Goal: Check status

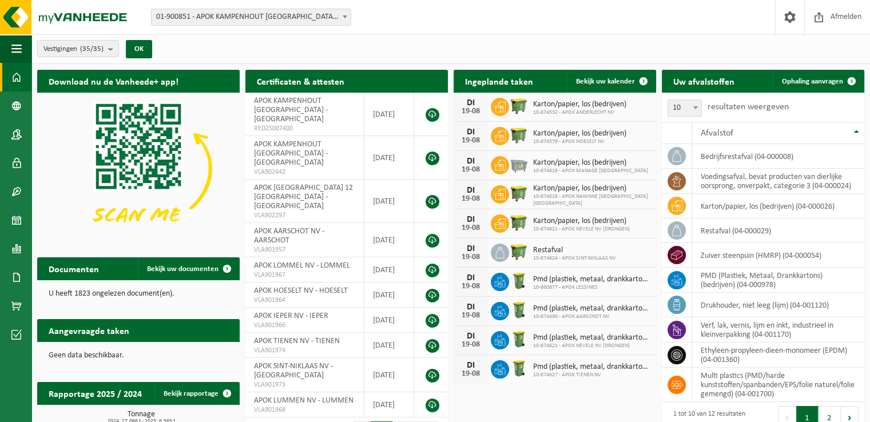
click at [346, 15] on b at bounding box center [344, 16] width 5 height 3
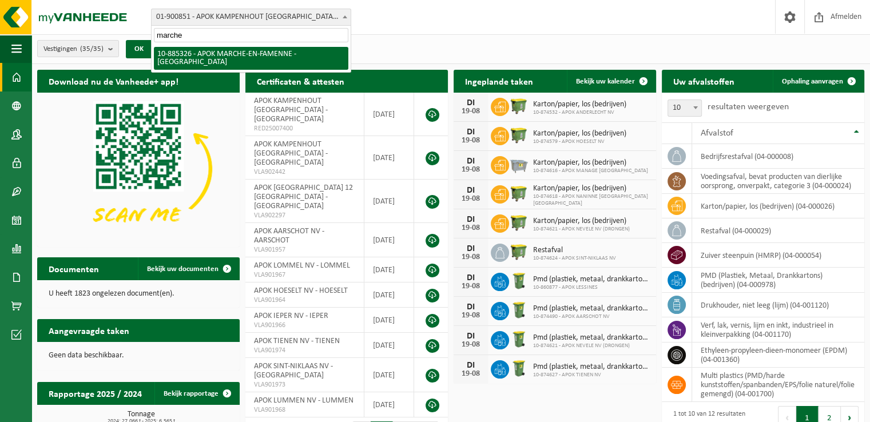
type input "marche"
select select "112257"
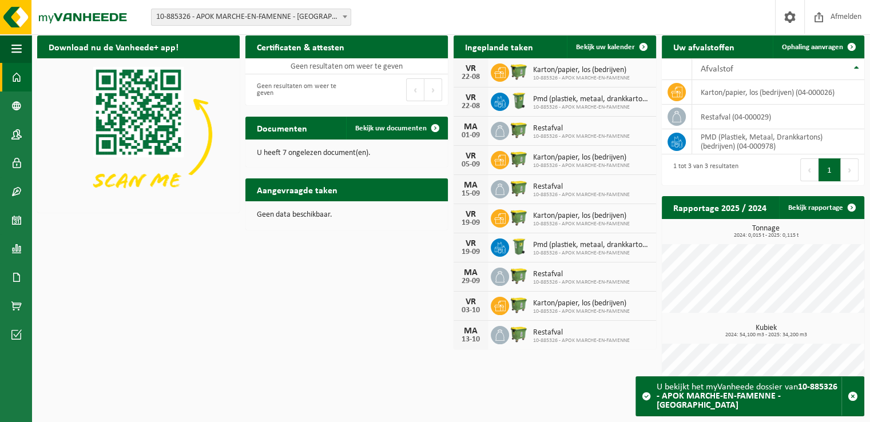
scroll to position [7, 0]
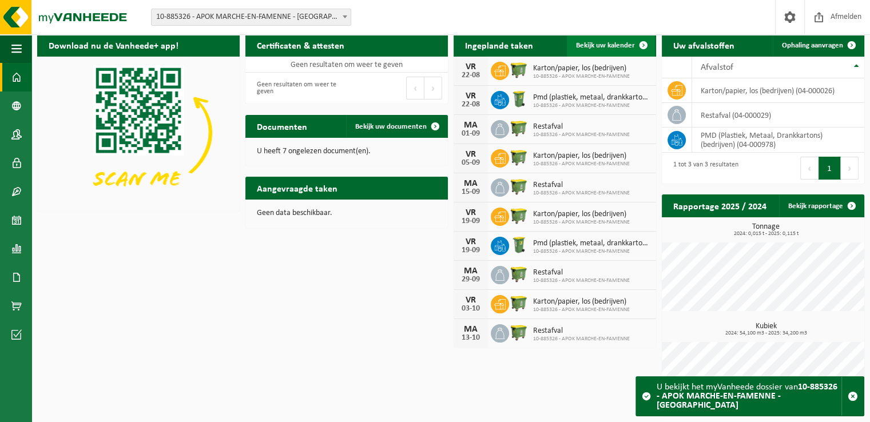
click at [605, 46] on span "Bekijk uw kalender" at bounding box center [605, 45] width 59 height 7
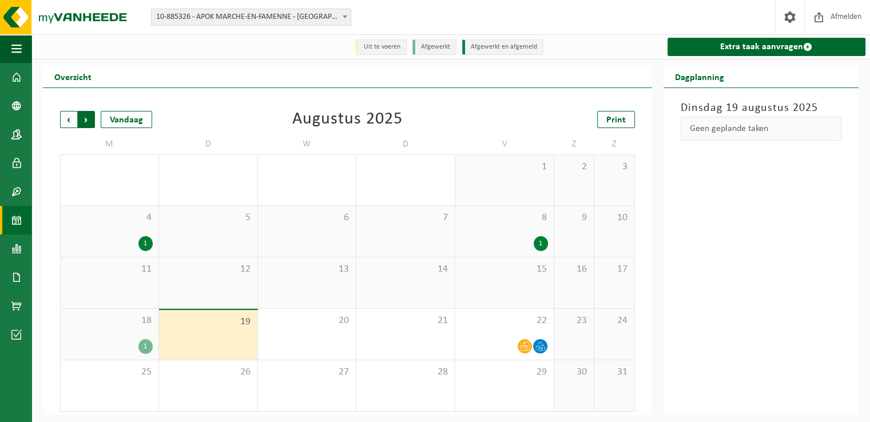
click at [65, 117] on span "Vorige" at bounding box center [68, 119] width 17 height 17
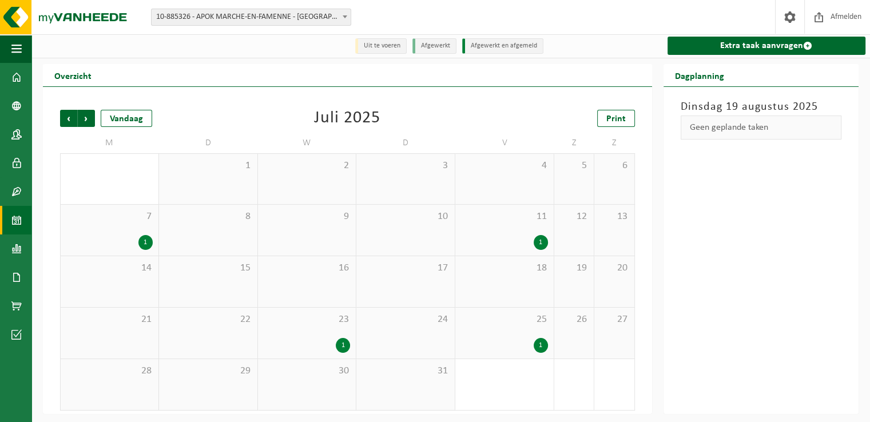
scroll to position [2, 0]
click at [343, 345] on div "1" at bounding box center [343, 345] width 14 height 15
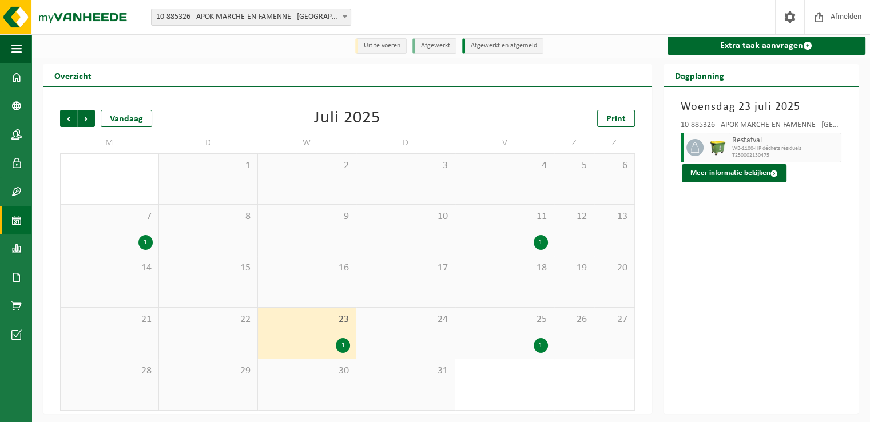
click at [542, 344] on div "1" at bounding box center [540, 345] width 14 height 15
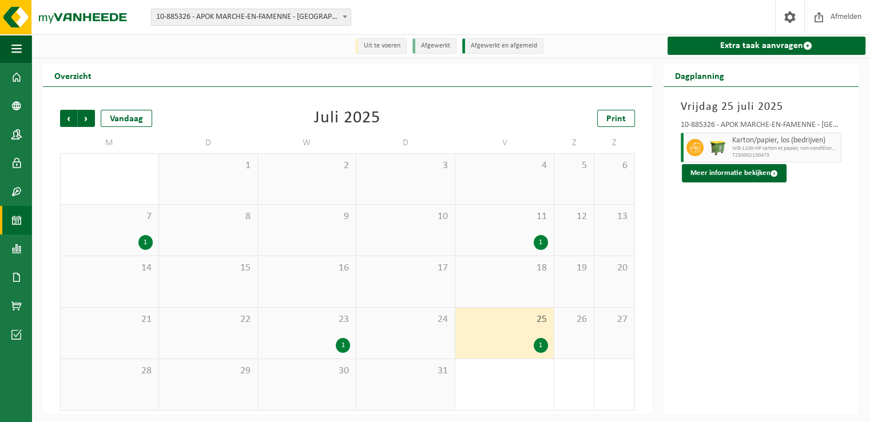
click at [341, 344] on div "1" at bounding box center [343, 345] width 14 height 15
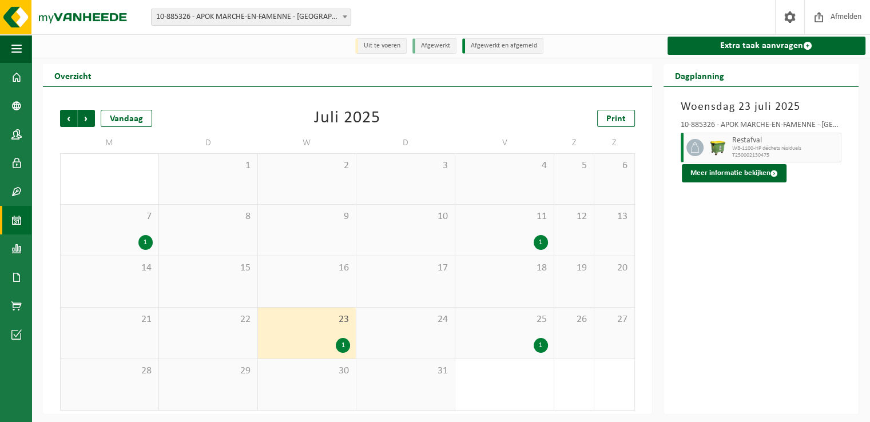
click at [542, 345] on div "1" at bounding box center [540, 345] width 14 height 15
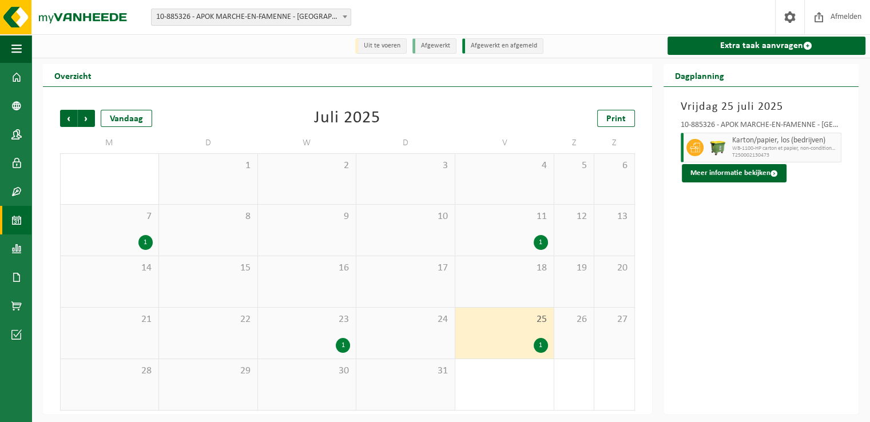
click at [336, 346] on div "1" at bounding box center [343, 345] width 14 height 15
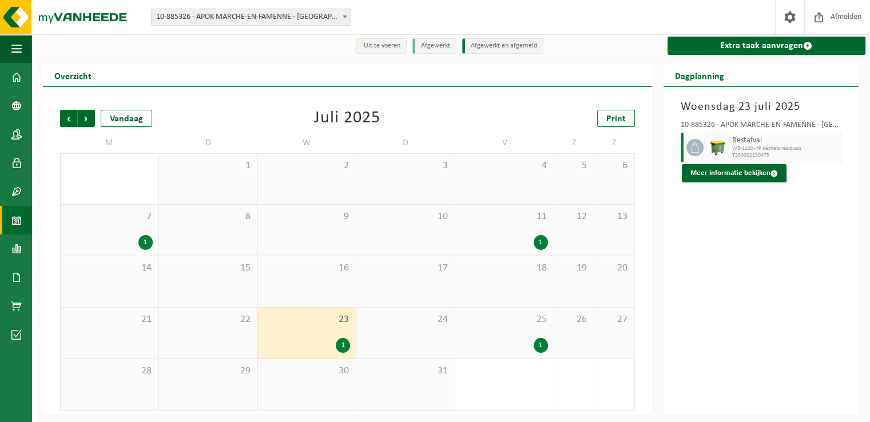
click at [540, 346] on div "1" at bounding box center [540, 345] width 14 height 15
